Goal: Transaction & Acquisition: Purchase product/service

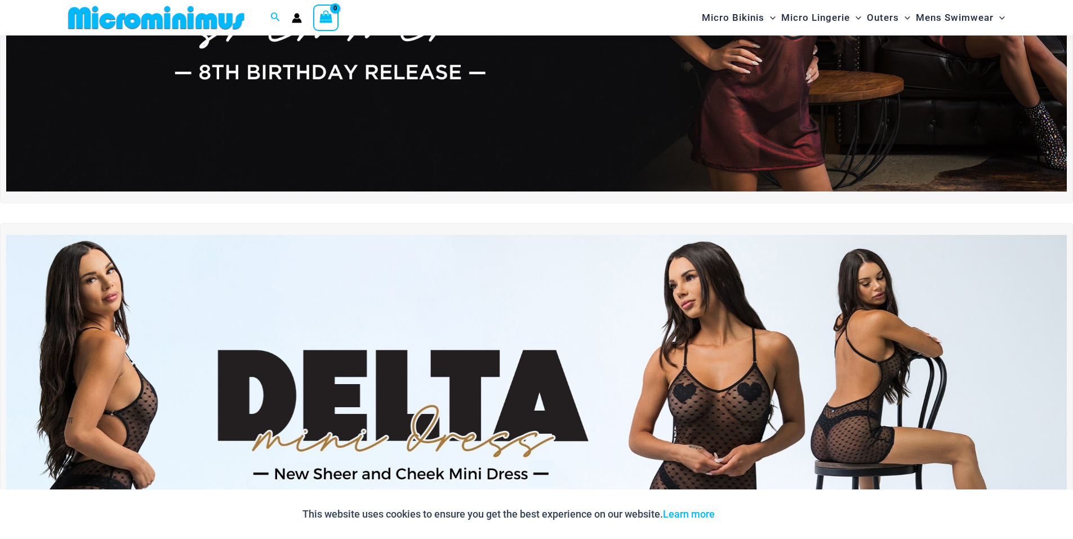
scroll to position [254, 0]
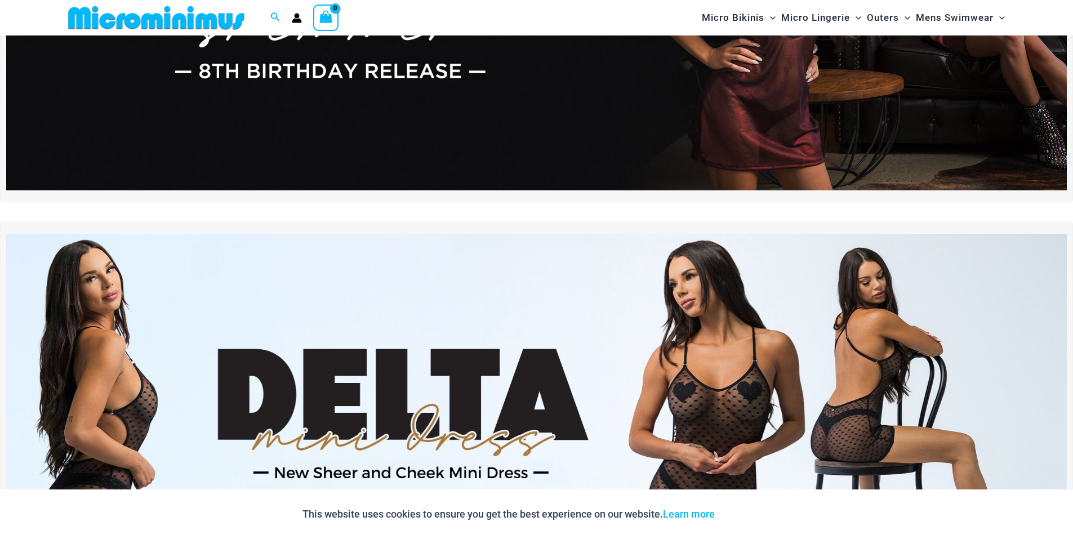
click at [506, 327] on img at bounding box center [536, 414] width 1061 height 361
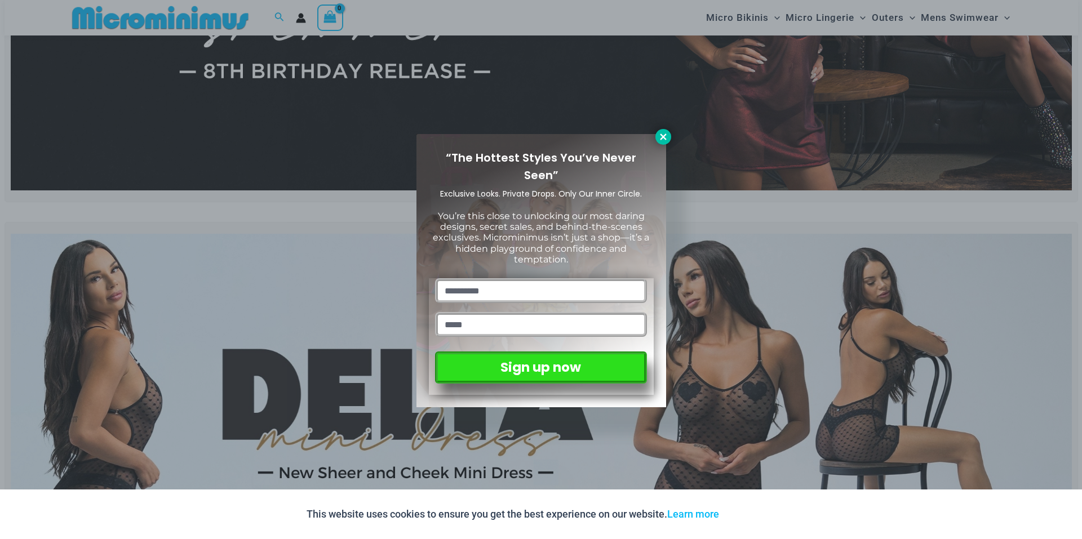
click at [662, 137] on icon at bounding box center [663, 137] width 6 height 6
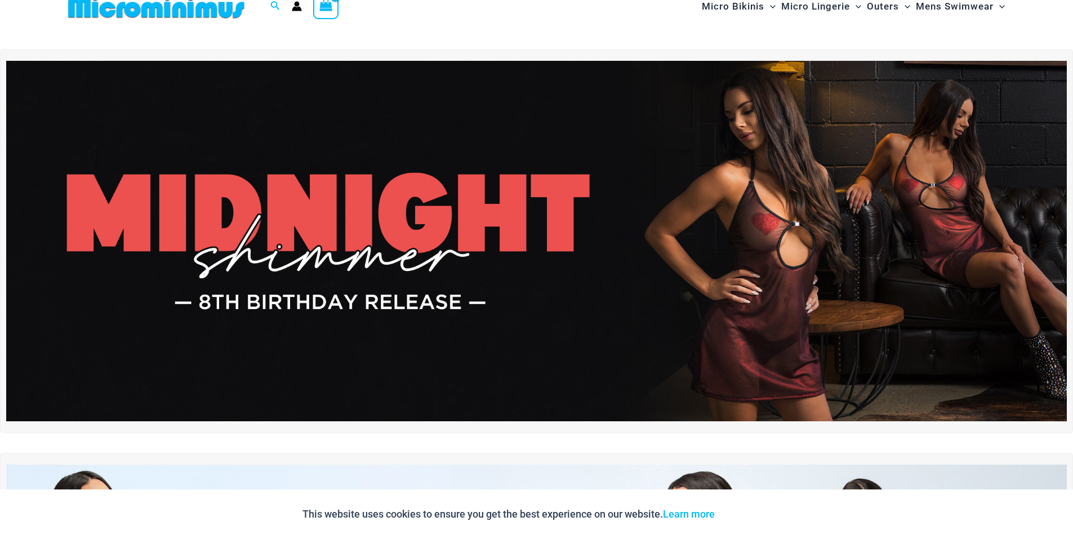
scroll to position [0, 0]
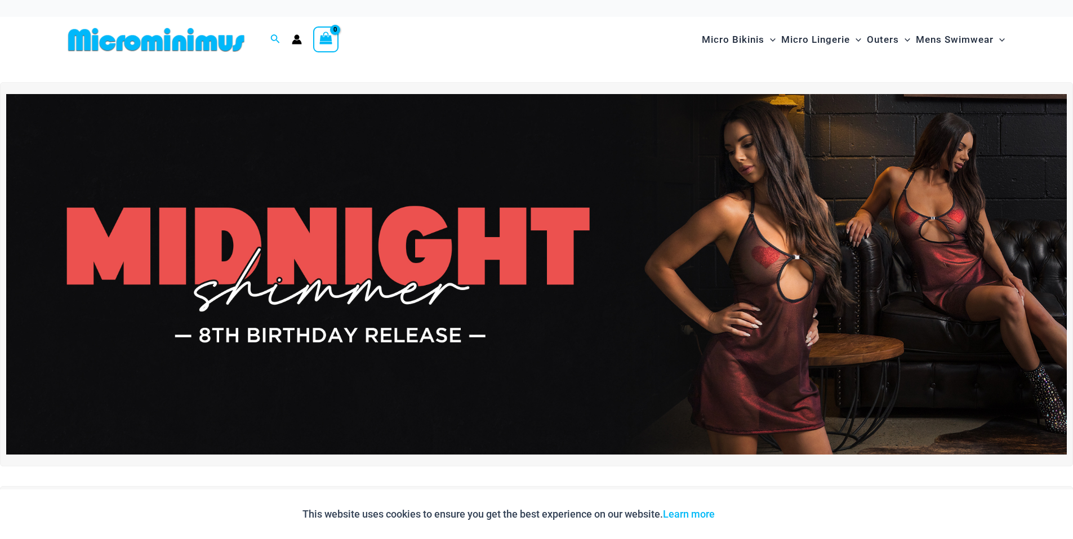
click at [649, 250] on img at bounding box center [536, 274] width 1061 height 361
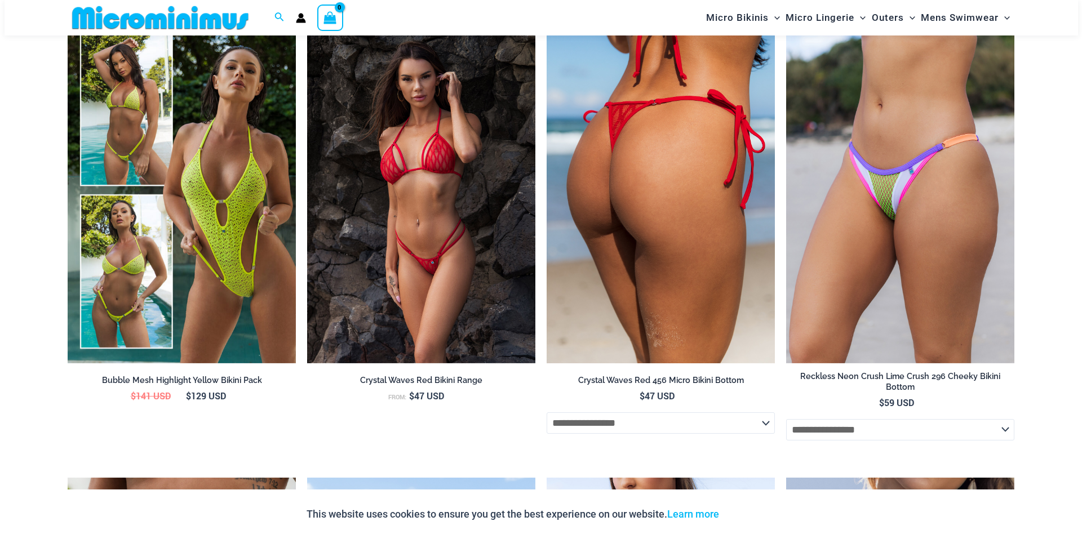
scroll to position [1791, 0]
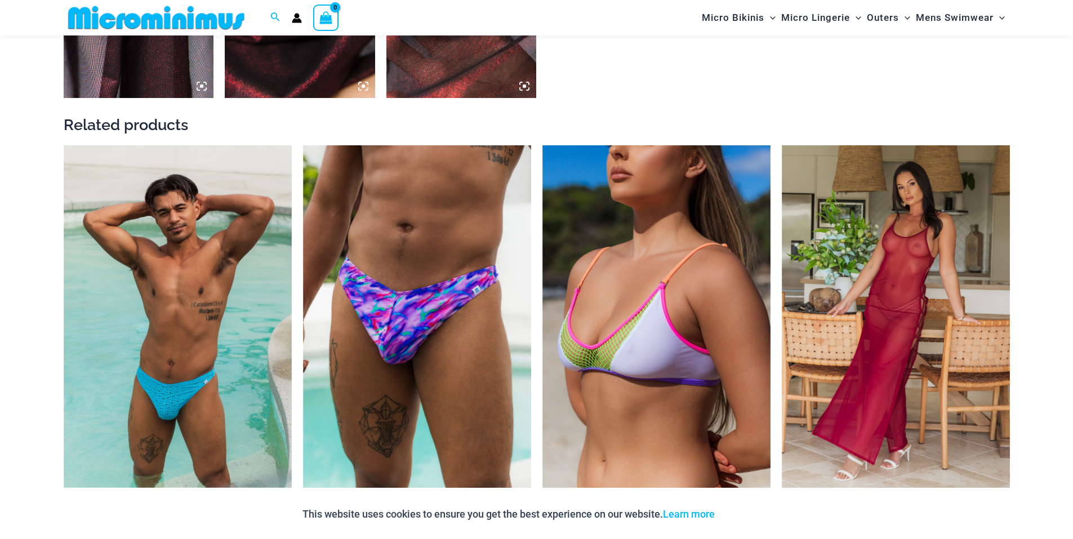
scroll to position [1425, 0]
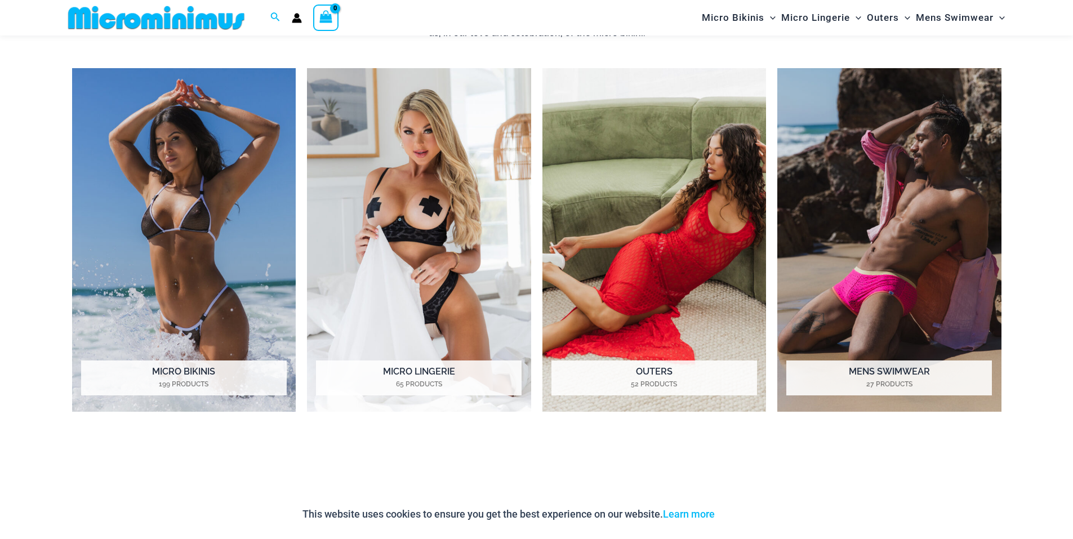
scroll to position [1004, 0]
click at [442, 375] on h2 "Micro Lingerie 65 Products" at bounding box center [419, 377] width 206 height 35
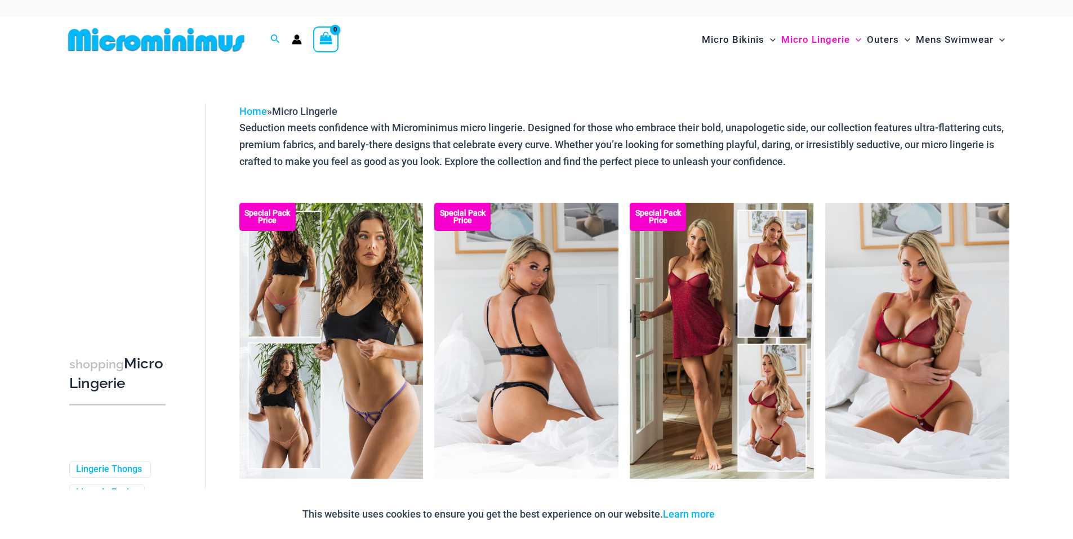
click at [531, 337] on img at bounding box center [526, 341] width 184 height 276
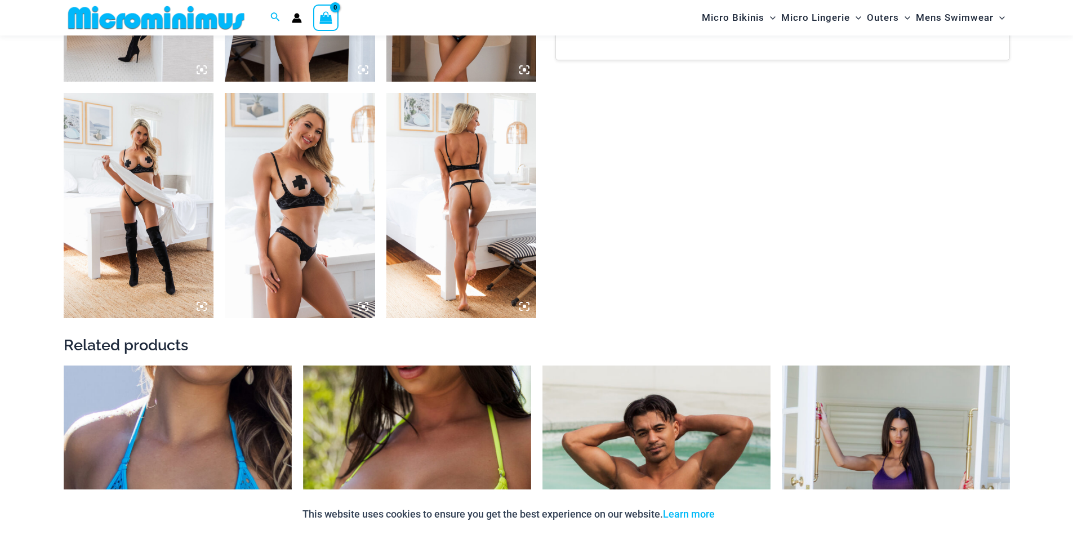
scroll to position [1678, 0]
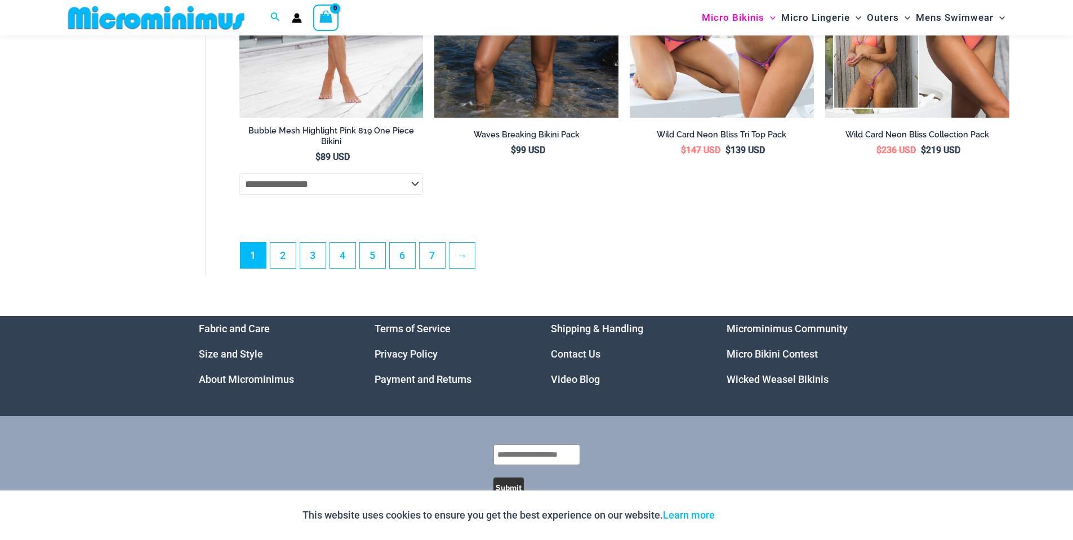
scroll to position [3238, 0]
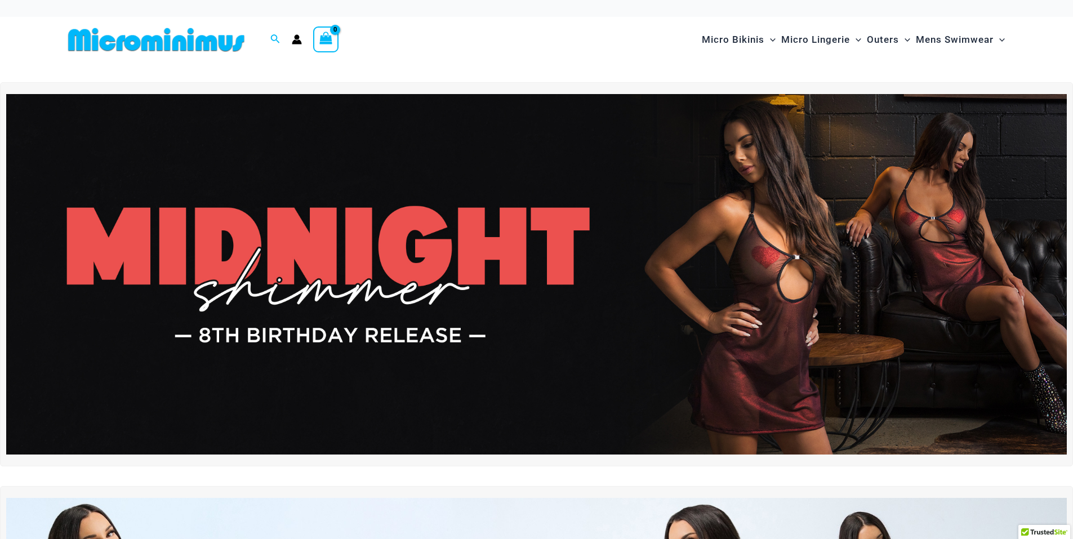
click at [299, 42] on icon "Account icon link" at bounding box center [297, 42] width 10 height 5
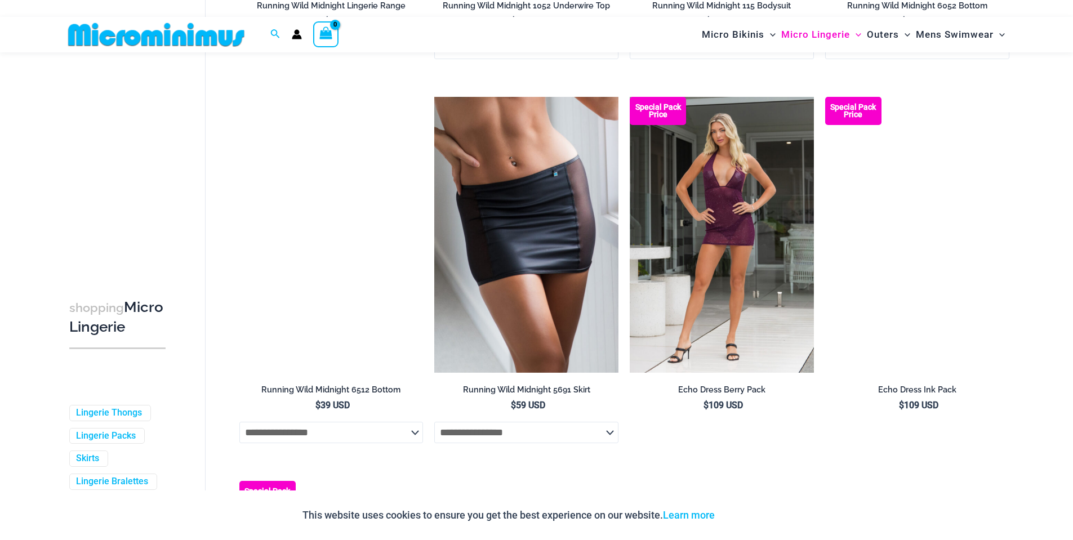
scroll to position [1606, 0]
